Goal: Transaction & Acquisition: Book appointment/travel/reservation

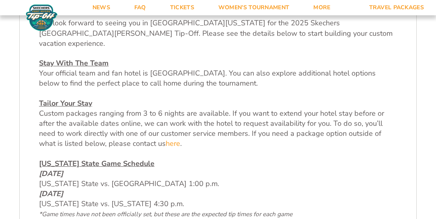
scroll to position [271, 0]
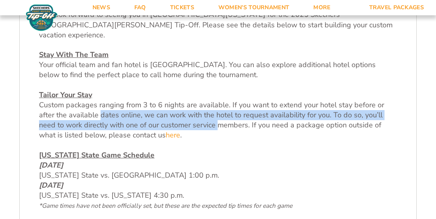
drag, startPoint x: 85, startPoint y: 104, endPoint x: 189, endPoint y: 113, distance: 103.9
click at [189, 113] on span "Custom packages ranging from 3 to 6 nights are available. If you want to extend…" at bounding box center [211, 120] width 345 height 40
click at [166, 130] on link "here" at bounding box center [173, 135] width 14 height 10
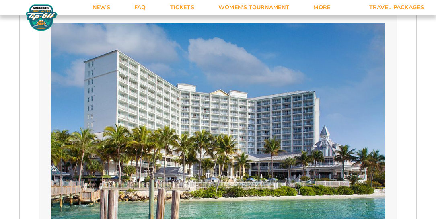
scroll to position [478, 0]
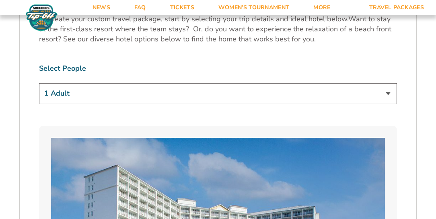
click at [105, 89] on select "1 Adult 2 Adults 3 Adults 4 Adults 2 Adults + 1 Child 2 Adults + 2 Children 2 A…" at bounding box center [218, 93] width 358 height 21
click at [95, 83] on select "1 Adult 2 Adults 3 Adults 4 Adults 2 Adults + 1 Child 2 Adults + 2 Children 2 A…" at bounding box center [218, 93] width 358 height 21
select select "2 Adults"
click at [39, 83] on select "1 Adult 2 Adults 3 Adults 4 Adults 2 Adults + 1 Child 2 Adults + 2 Children 2 A…" at bounding box center [218, 93] width 358 height 21
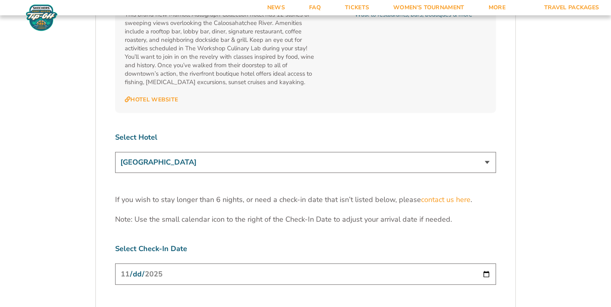
scroll to position [2360, 0]
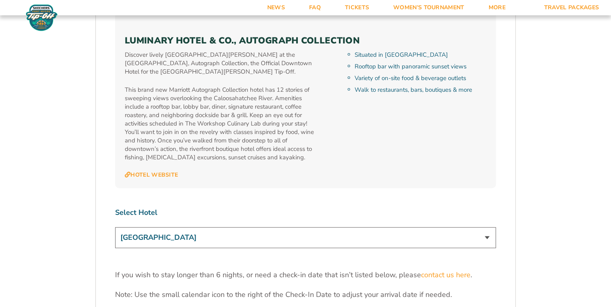
click at [232, 219] on select "[GEOGRAPHIC_DATA] [GEOGRAPHIC_DATA] [GEOGRAPHIC_DATA], Autograph Collection" at bounding box center [305, 237] width 381 height 21
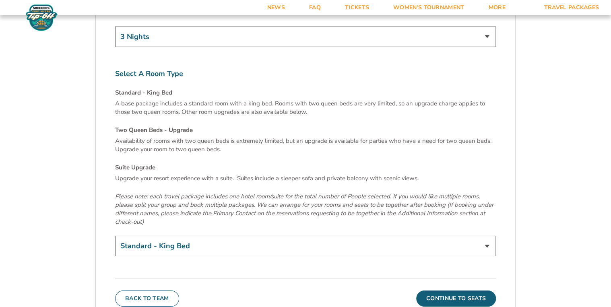
scroll to position [2747, 0]
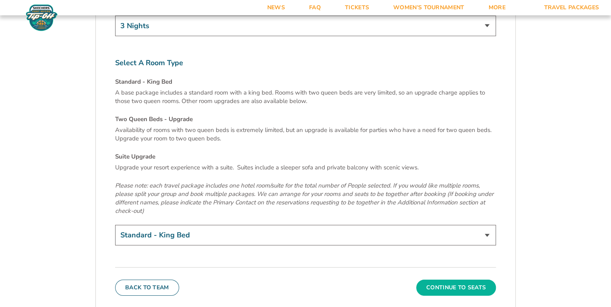
click at [436, 219] on button "Continue To Seats" at bounding box center [456, 288] width 80 height 16
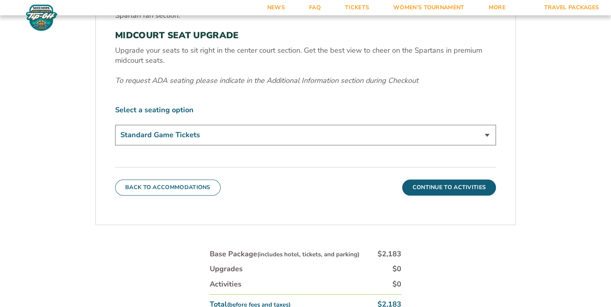
scroll to position [242, 0]
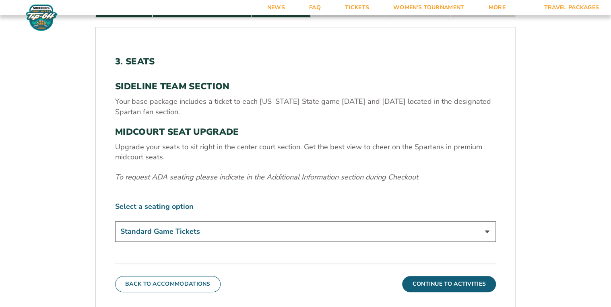
click at [398, 219] on select "Standard Game Tickets Midcourt Seat Upgrade (+$140 per person)" at bounding box center [305, 231] width 381 height 21
click at [436, 219] on button "Continue To Activities" at bounding box center [449, 284] width 94 height 16
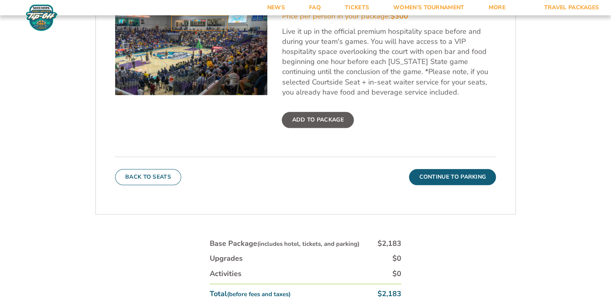
scroll to position [403, 0]
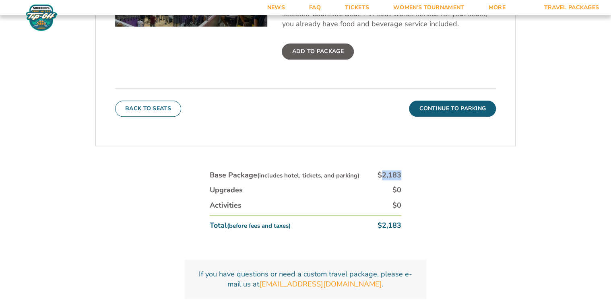
drag, startPoint x: 381, startPoint y: 174, endPoint x: 400, endPoint y: 172, distance: 19.4
click at [400, 172] on div "$2,183" at bounding box center [390, 175] width 24 height 10
click at [337, 176] on small "(includes hotel, tickets, and parking)" at bounding box center [308, 176] width 102 height 8
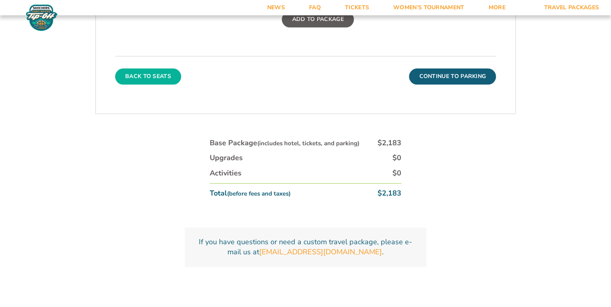
click at [153, 78] on button "Back To Seats" at bounding box center [148, 76] width 66 height 16
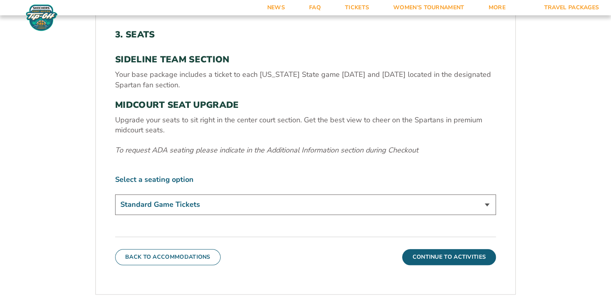
scroll to position [338, 0]
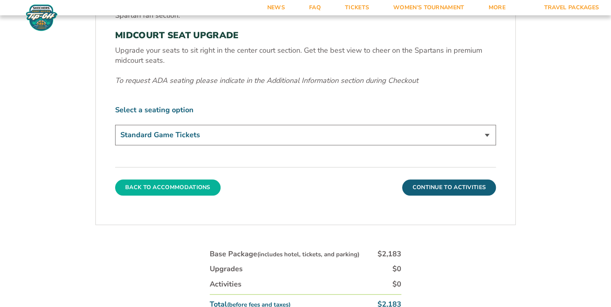
click at [182, 188] on button "Back To Accommodations" at bounding box center [167, 188] width 105 height 16
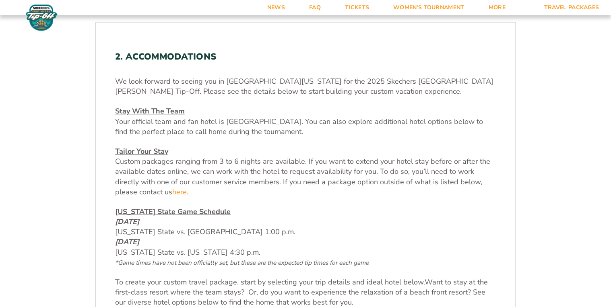
scroll to position [370, 0]
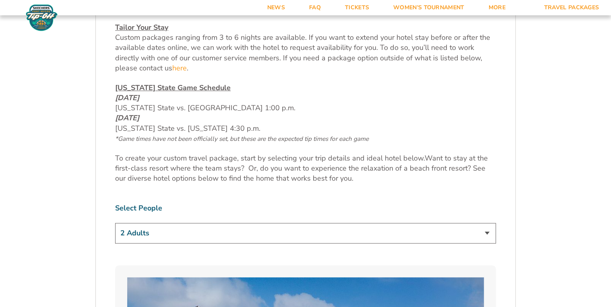
click at [143, 219] on select "1 Adult 2 Adults 3 Adults 4 Adults 2 Adults + 1 Child 2 Adults + 2 Children 2 A…" at bounding box center [305, 233] width 381 height 21
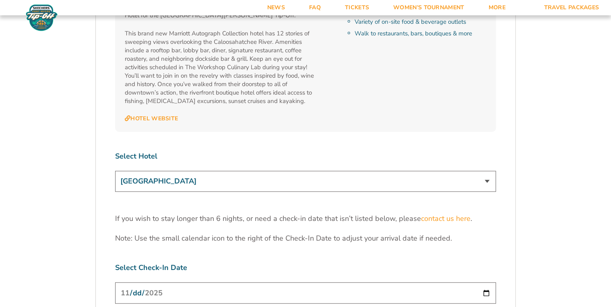
scroll to position [2432, 0]
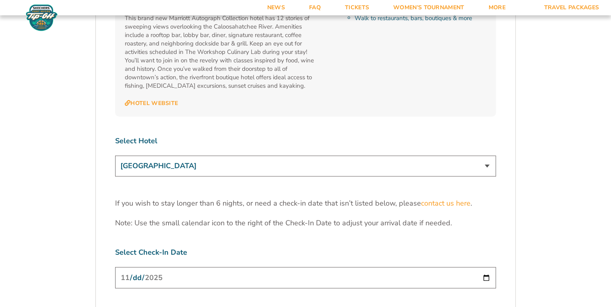
click at [182, 156] on select "[GEOGRAPHIC_DATA] [GEOGRAPHIC_DATA] [GEOGRAPHIC_DATA], Autograph Collection" at bounding box center [305, 166] width 381 height 21
click at [115, 156] on select "[GEOGRAPHIC_DATA] [GEOGRAPHIC_DATA] [GEOGRAPHIC_DATA], Autograph Collection" at bounding box center [305, 166] width 381 height 21
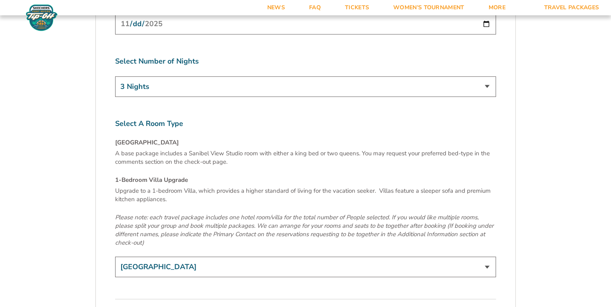
scroll to position [2819, 0]
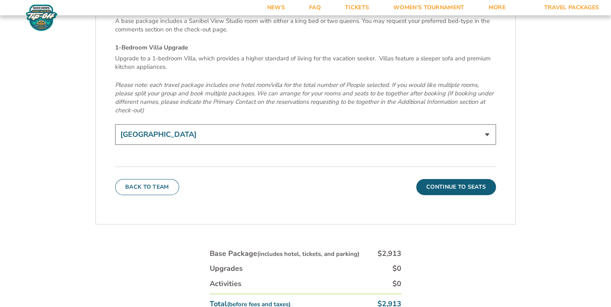
drag, startPoint x: 457, startPoint y: 142, endPoint x: 455, endPoint y: 214, distance: 72.5
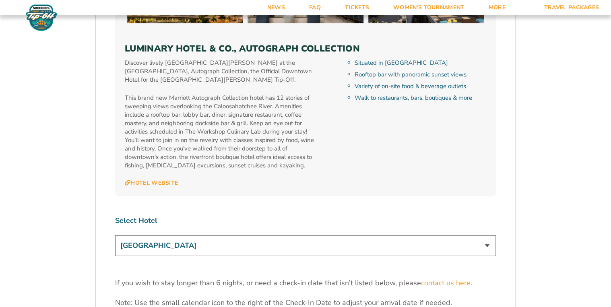
scroll to position [2303, 0]
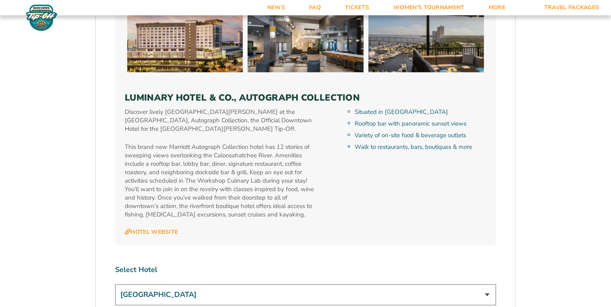
click at [169, 219] on select "[GEOGRAPHIC_DATA] [GEOGRAPHIC_DATA] [GEOGRAPHIC_DATA], Autograph Collection" at bounding box center [305, 295] width 381 height 21
select select "17485"
click at [115, 219] on select "[GEOGRAPHIC_DATA] [GEOGRAPHIC_DATA] [GEOGRAPHIC_DATA], Autograph Collection" at bounding box center [305, 295] width 381 height 21
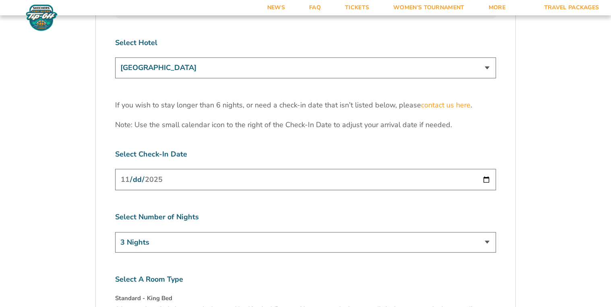
scroll to position [2722, 0]
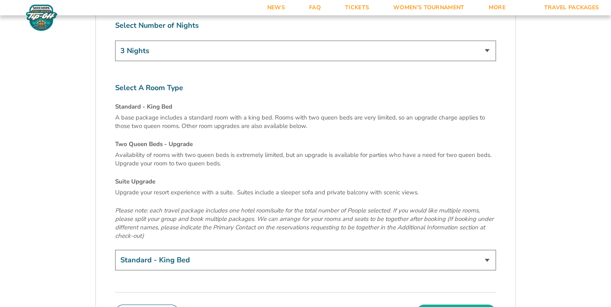
click at [436, 219] on button "Continue To Seats" at bounding box center [456, 313] width 80 height 16
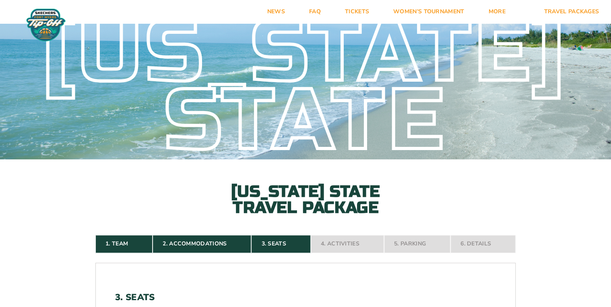
scroll to position [0, 0]
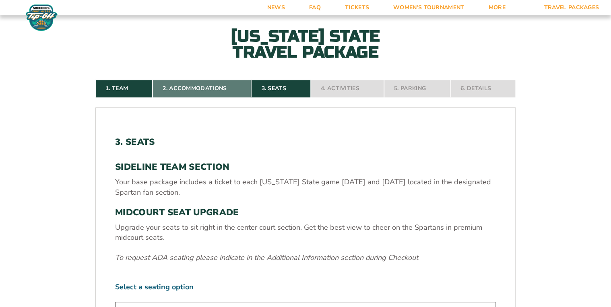
click at [183, 90] on link "2. Accommodations" at bounding box center [202, 89] width 99 height 18
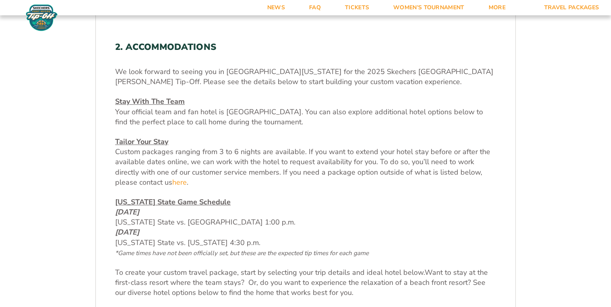
scroll to position [370, 0]
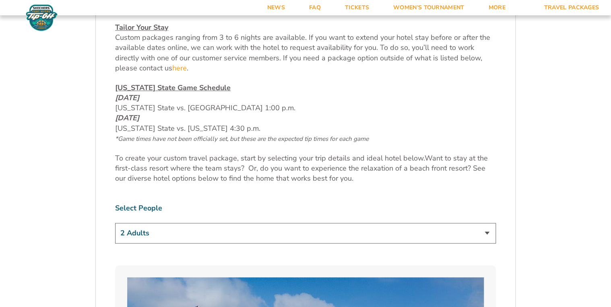
click at [139, 219] on select "1 Adult 2 Adults 3 Adults 4 Adults 2 Adults + 1 Child 2 Adults + 2 Children 2 A…" at bounding box center [305, 233] width 381 height 21
select select "1 Adult"
click at [115, 219] on select "1 Adult 2 Adults 3 Adults 4 Adults 2 Adults + 1 Child 2 Adults + 2 Children 2 A…" at bounding box center [305, 233] width 381 height 21
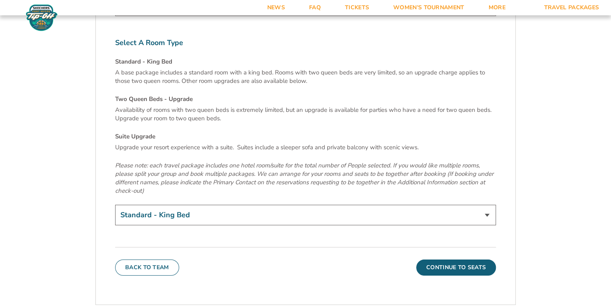
scroll to position [2851, 0]
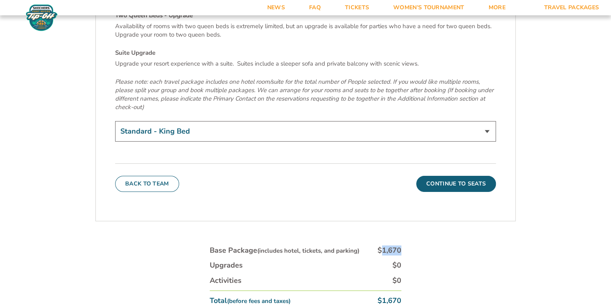
drag, startPoint x: 384, startPoint y: 203, endPoint x: 404, endPoint y: 204, distance: 19.7
click at [404, 219] on div "Base Package (includes hotel, tickets, and parking) $1,670 Upgrades $0 Activiti…" at bounding box center [305, 278] width 201 height 75
drag, startPoint x: 404, startPoint y: 204, endPoint x: 400, endPoint y: 208, distance: 5.4
click at [400, 219] on div "$1,670" at bounding box center [390, 251] width 24 height 10
drag, startPoint x: 383, startPoint y: 206, endPoint x: 404, endPoint y: 205, distance: 20.6
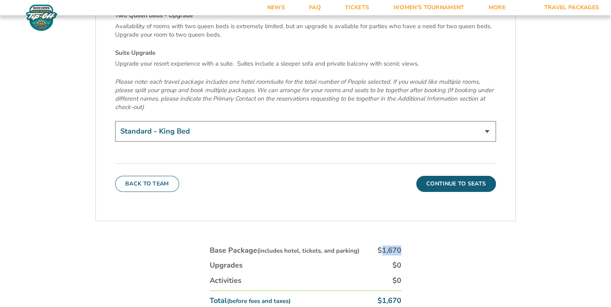
click at [404, 219] on div "Base Package (includes hotel, tickets, and parking) $1,670 Upgrades $0 Activiti…" at bounding box center [305, 278] width 201 height 75
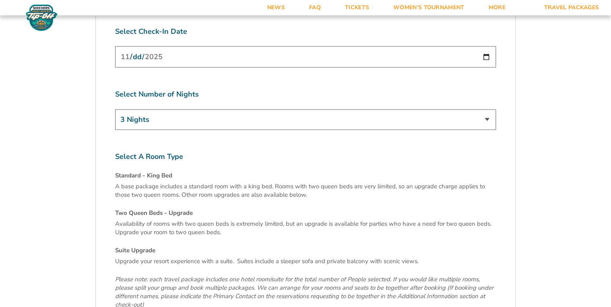
scroll to position [2786, 0]
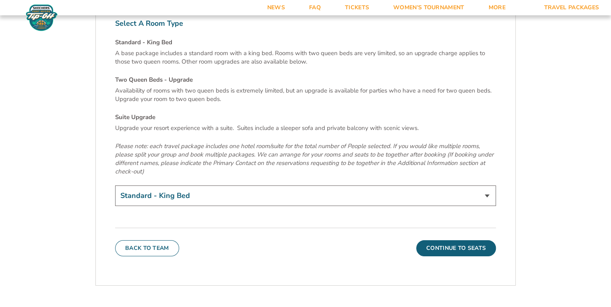
click at [261, 186] on select "Standard - King Bed Two Queen Beds - Upgrade (+$15 per night) Suite Upgrade (+$…" at bounding box center [305, 196] width 381 height 21
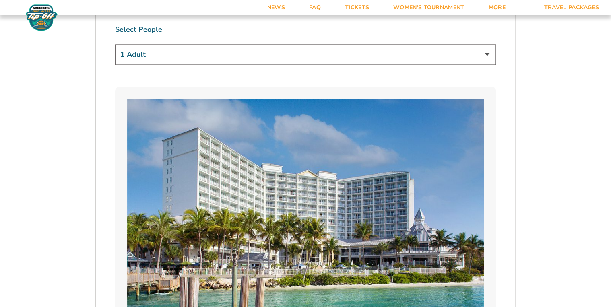
scroll to position [546, 0]
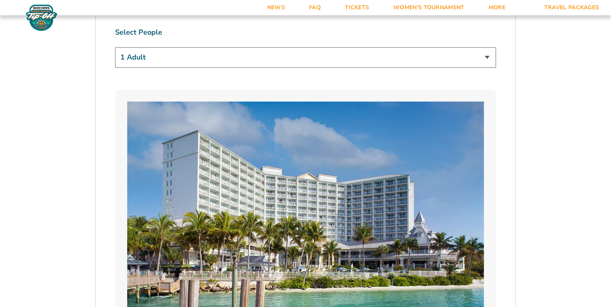
click at [196, 68] on div "1 Adult 2 Adults 3 Adults 4 Adults 2 Adults + 1 Child 2 Adults + 2 Children 2 A…" at bounding box center [305, 58] width 381 height 23
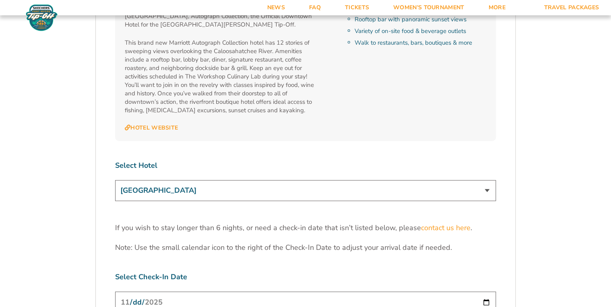
scroll to position [2511, 0]
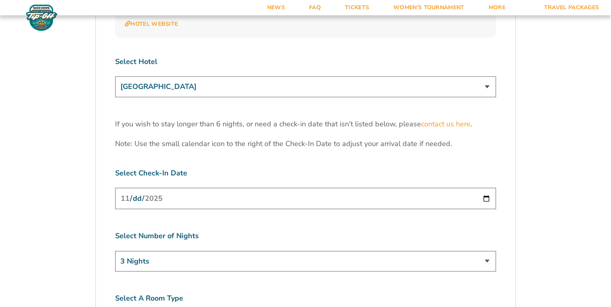
click at [208, 77] on select "[GEOGRAPHIC_DATA] [GEOGRAPHIC_DATA] [GEOGRAPHIC_DATA], Autograph Collection" at bounding box center [305, 87] width 381 height 21
select select "18478"
click at [115, 77] on select "[GEOGRAPHIC_DATA] [GEOGRAPHIC_DATA] [GEOGRAPHIC_DATA], Autograph Collection" at bounding box center [305, 87] width 381 height 21
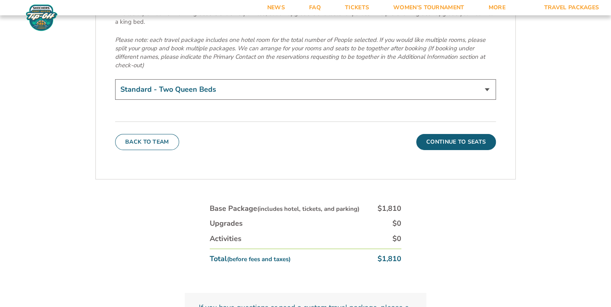
scroll to position [2866, 0]
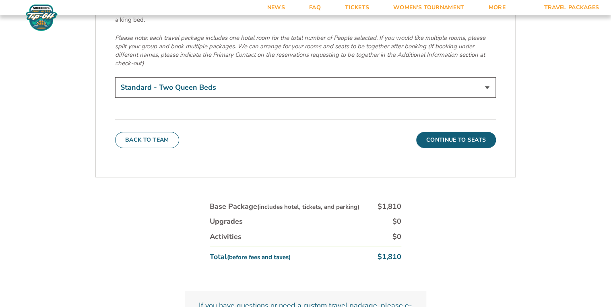
click at [215, 77] on select "Standard - Two Queen Beds King Bed - Upgrade (+$15 per night)" at bounding box center [305, 87] width 381 height 21
click at [216, 77] on select "Standard - Two Queen Beds King Bed - Upgrade (+$15 per night)" at bounding box center [305, 87] width 381 height 21
click at [248, 120] on div "Back To Team Continue To Seats" at bounding box center [305, 134] width 381 height 29
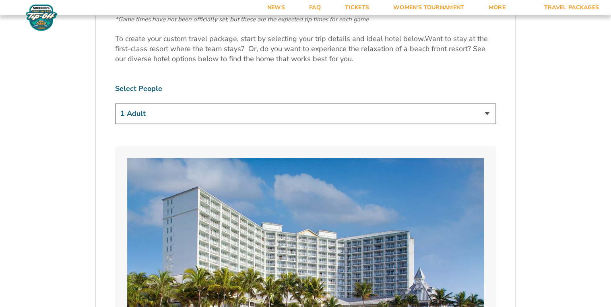
scroll to position [387, 0]
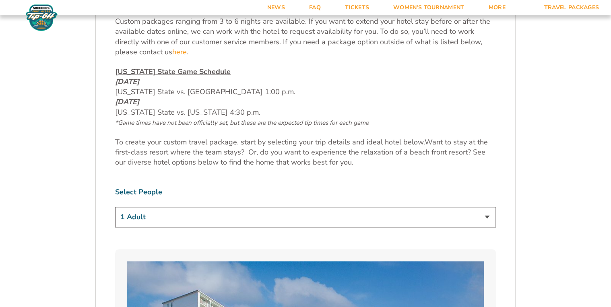
drag, startPoint x: 116, startPoint y: 91, endPoint x: 162, endPoint y: 103, distance: 47.4
click at [162, 103] on span "[DATE] [US_STATE] State vs. [GEOGRAPHIC_DATA] 1:00 p.m. [DATE] [US_STATE] State…" at bounding box center [242, 102] width 254 height 50
click at [139, 103] on em "[DATE]" at bounding box center [127, 102] width 24 height 10
drag, startPoint x: 221, startPoint y: 93, endPoint x: 251, endPoint y: 93, distance: 30.6
click at [251, 93] on p "[US_STATE] State Game Schedule [DATE] [US_STATE] State vs. [GEOGRAPHIC_DATA] 1:…" at bounding box center [305, 97] width 381 height 61
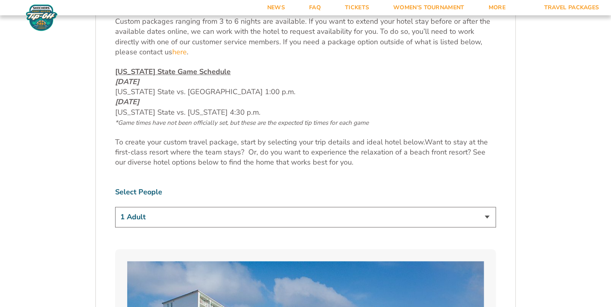
click at [158, 154] on p "To create your custom travel package, start by selecting your trip details and …" at bounding box center [305, 152] width 381 height 31
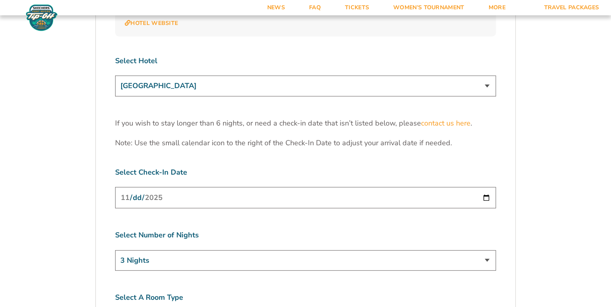
scroll to position [2577, 0]
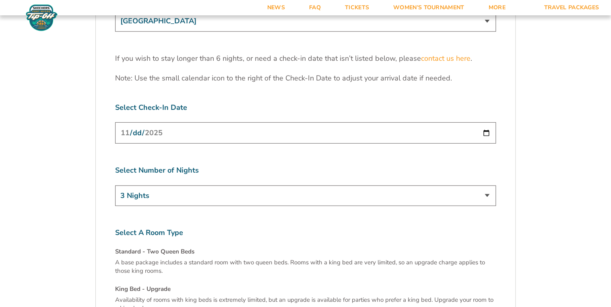
click at [171, 186] on select "3 Nights 4 Nights 5 Nights 6 Nights" at bounding box center [305, 196] width 381 height 21
click at [163, 186] on select "3 Nights 4 Nights 5 Nights 6 Nights" at bounding box center [305, 196] width 381 height 21
select select "4 Nights"
click at [115, 186] on select "3 Nights 4 Nights 5 Nights 6 Nights" at bounding box center [305, 196] width 381 height 21
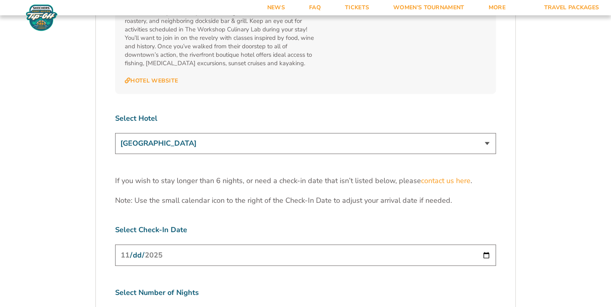
scroll to position [2448, 0]
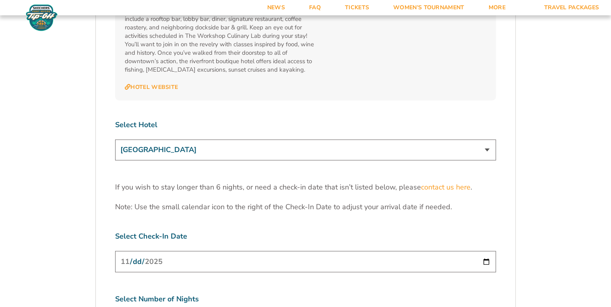
click at [171, 140] on select "[GEOGRAPHIC_DATA] [GEOGRAPHIC_DATA] [GEOGRAPHIC_DATA], Autograph Collection" at bounding box center [305, 150] width 381 height 21
select select "18477"
click at [115, 140] on select "[GEOGRAPHIC_DATA] [GEOGRAPHIC_DATA] [GEOGRAPHIC_DATA], Autograph Collection" at bounding box center [305, 150] width 381 height 21
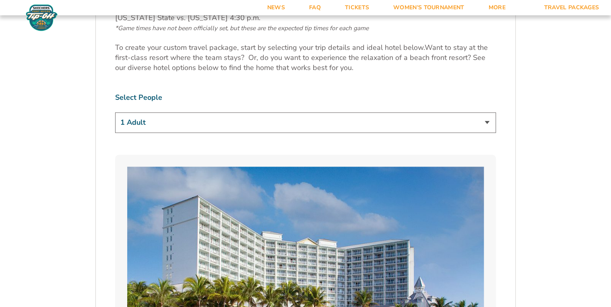
scroll to position [463, 0]
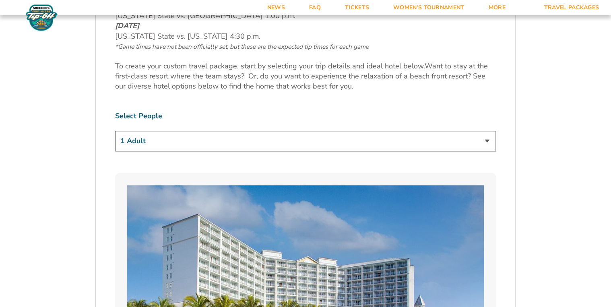
click at [168, 143] on select "1 Adult 2 Adults 3 Adults 4 Adults 2 Adults + 1 Child 2 Adults + 2 Children 2 A…" at bounding box center [305, 141] width 381 height 21
select select "2 Adults"
click at [115, 131] on select "1 Adult 2 Adults 3 Adults 4 Adults 2 Adults + 1 Child 2 Adults + 2 Children 2 A…" at bounding box center [305, 141] width 381 height 21
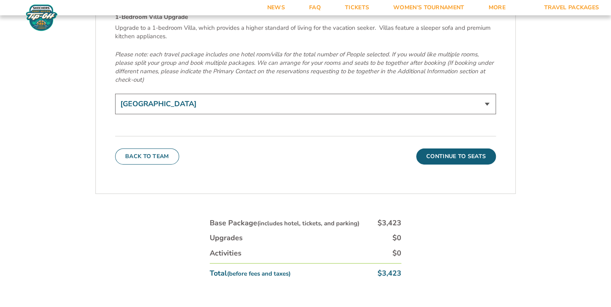
scroll to position [2944, 0]
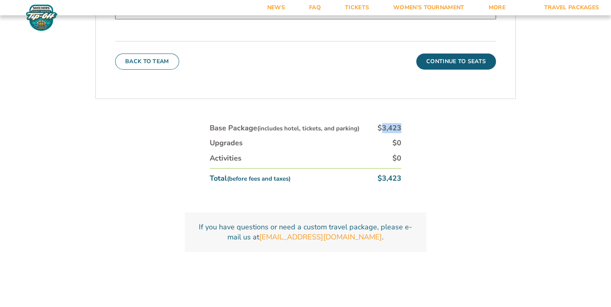
drag, startPoint x: 383, startPoint y: 83, endPoint x: 400, endPoint y: 83, distance: 17.7
click at [400, 123] on div "$3,423" at bounding box center [390, 128] width 24 height 10
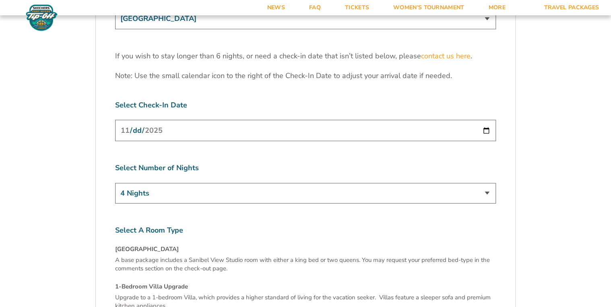
scroll to position [2484, 0]
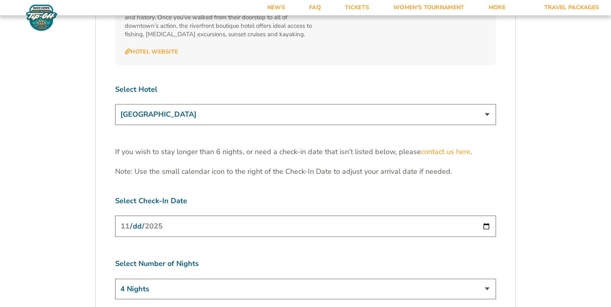
click at [184, 104] on select "[GEOGRAPHIC_DATA] [GEOGRAPHIC_DATA] [GEOGRAPHIC_DATA], Autograph Collection" at bounding box center [305, 114] width 381 height 21
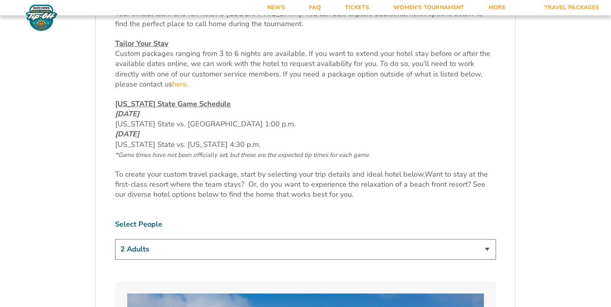
scroll to position [325, 0]
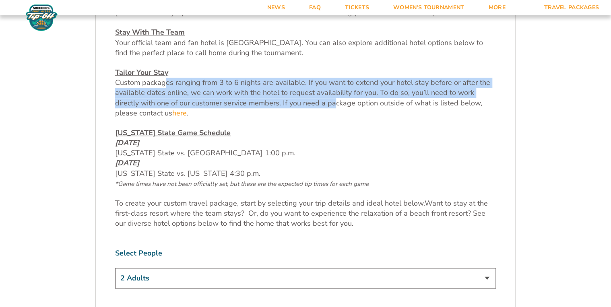
drag, startPoint x: 165, startPoint y: 81, endPoint x: 309, endPoint y: 99, distance: 145.3
click at [309, 99] on span "Custom packages ranging from 3 to 6 nights are available. If you want to extend…" at bounding box center [302, 98] width 375 height 40
drag, startPoint x: 309, startPoint y: 99, endPoint x: 291, endPoint y: 99, distance: 18.1
click at [309, 99] on span "Custom packages ranging from 3 to 6 nights are available. If you want to extend…" at bounding box center [302, 98] width 375 height 40
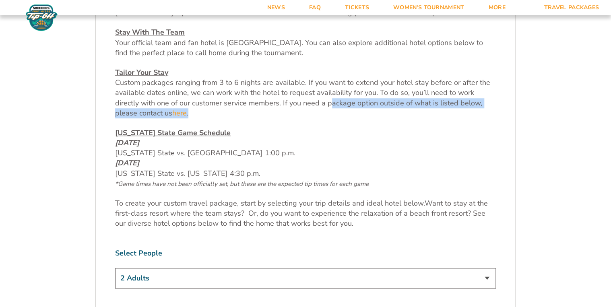
drag, startPoint x: 304, startPoint y: 101, endPoint x: 171, endPoint y: 113, distance: 133.8
click at [171, 113] on p "Tailor Your Stay Custom packages ranging from 3 to 6 nights are available. If y…" at bounding box center [305, 93] width 381 height 51
